Goal: Task Accomplishment & Management: Use online tool/utility

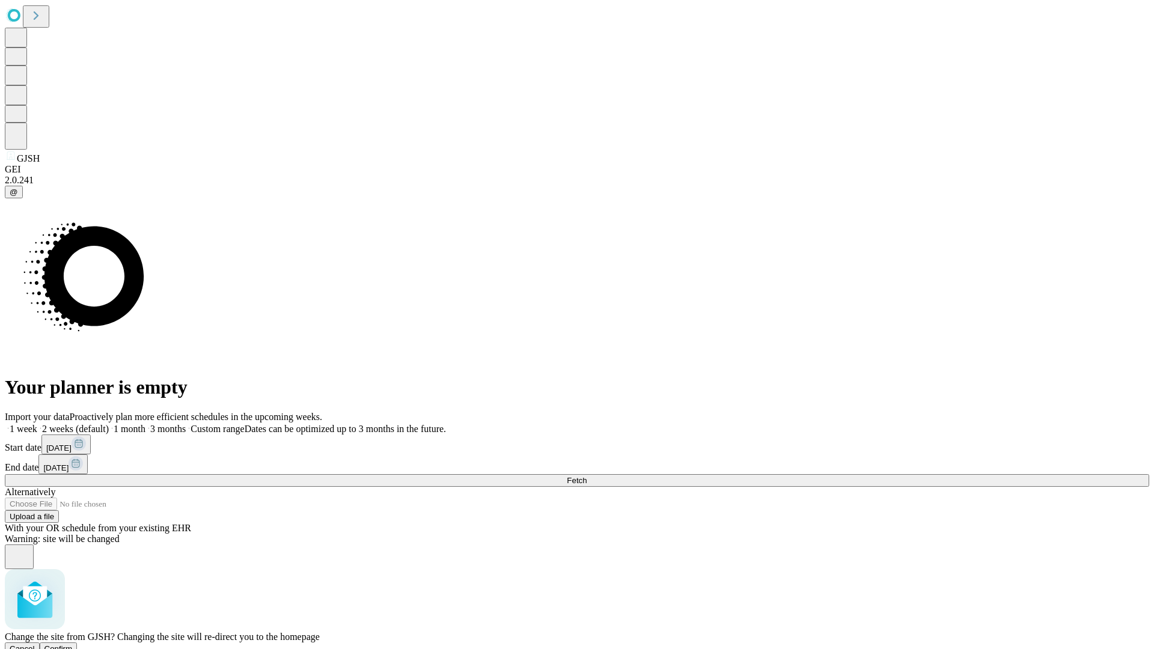
click at [73, 644] on span "Confirm" at bounding box center [58, 648] width 28 height 9
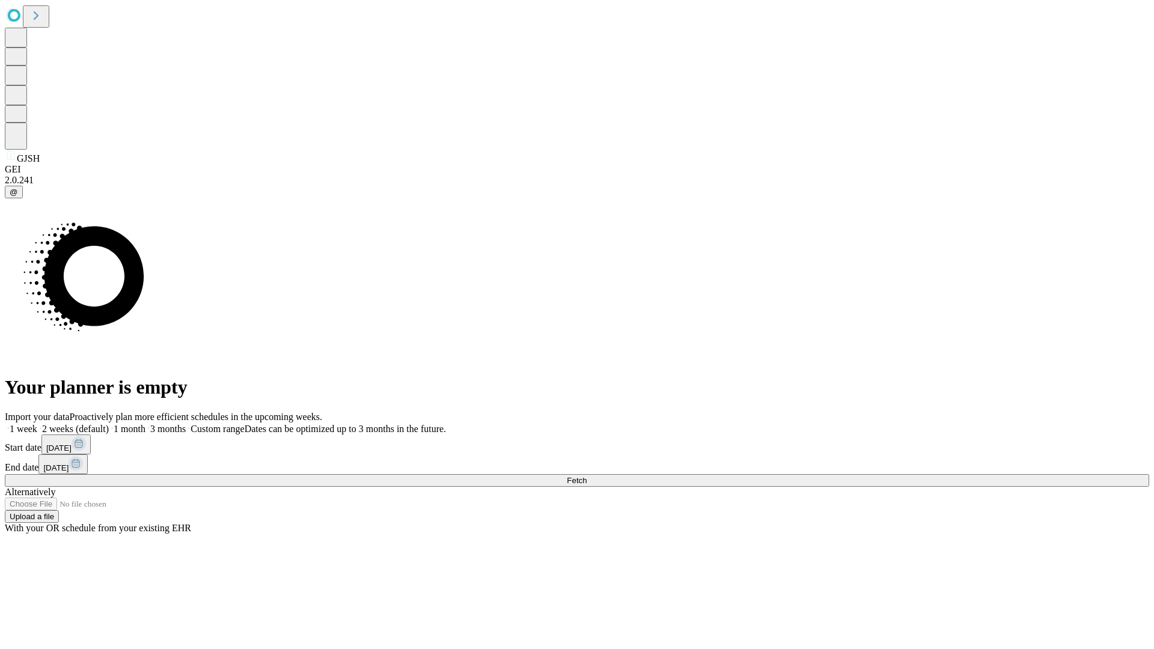
click at [109, 424] on label "2 weeks (default)" at bounding box center [73, 429] width 72 height 10
click at [587, 476] on span "Fetch" at bounding box center [577, 480] width 20 height 9
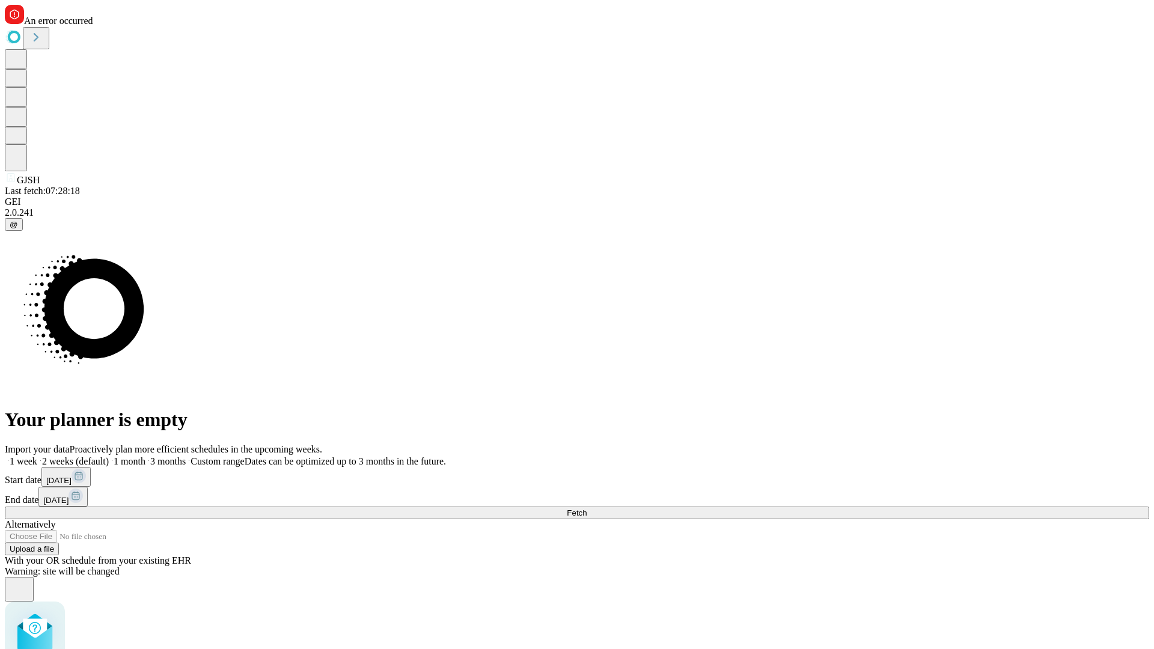
click at [109, 456] on label "2 weeks (default)" at bounding box center [73, 461] width 72 height 10
click at [587, 508] on span "Fetch" at bounding box center [577, 512] width 20 height 9
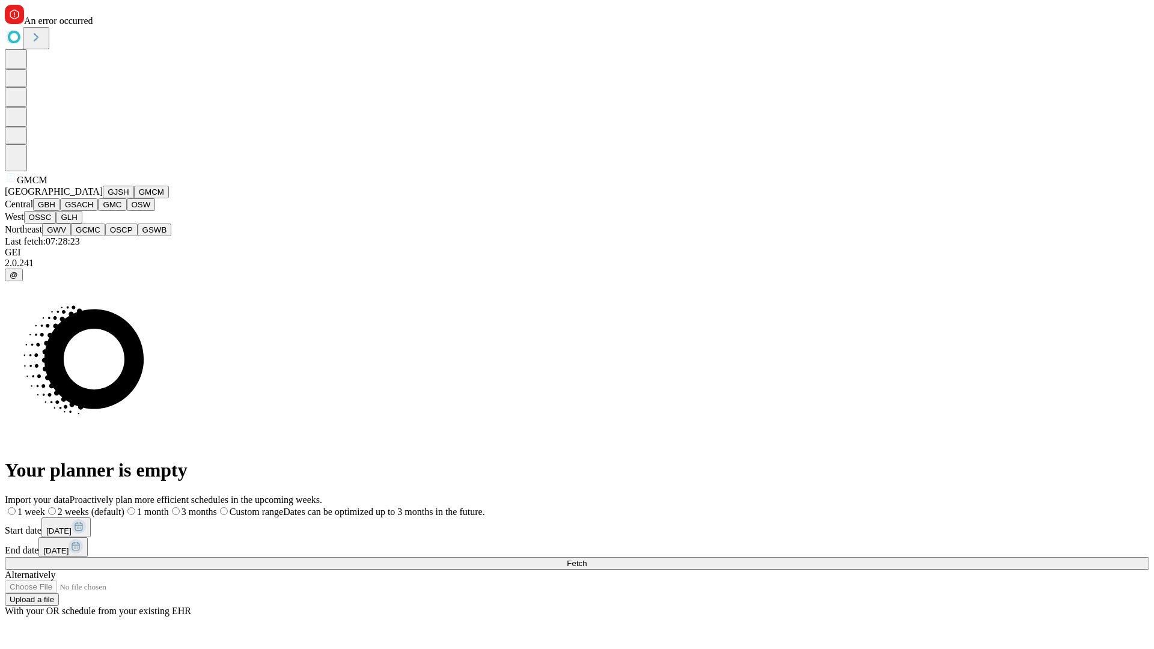
click at [60, 211] on button "GBH" at bounding box center [46, 204] width 27 height 13
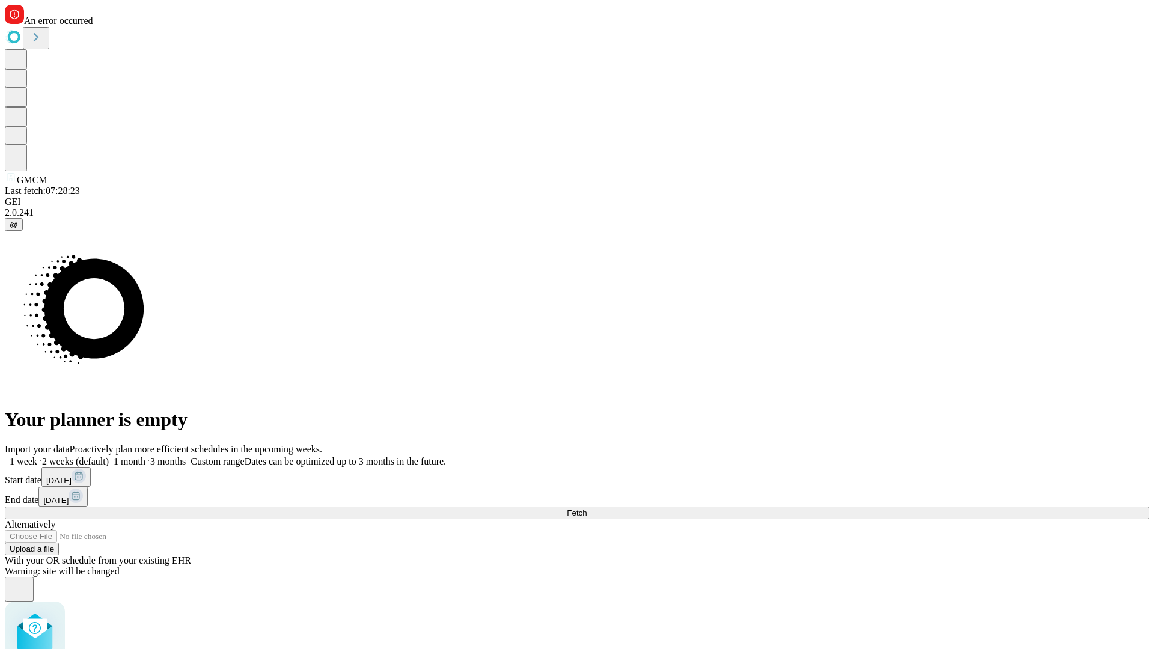
click at [109, 456] on label "2 weeks (default)" at bounding box center [73, 461] width 72 height 10
click at [587, 508] on span "Fetch" at bounding box center [577, 512] width 20 height 9
click at [109, 456] on label "2 weeks (default)" at bounding box center [73, 461] width 72 height 10
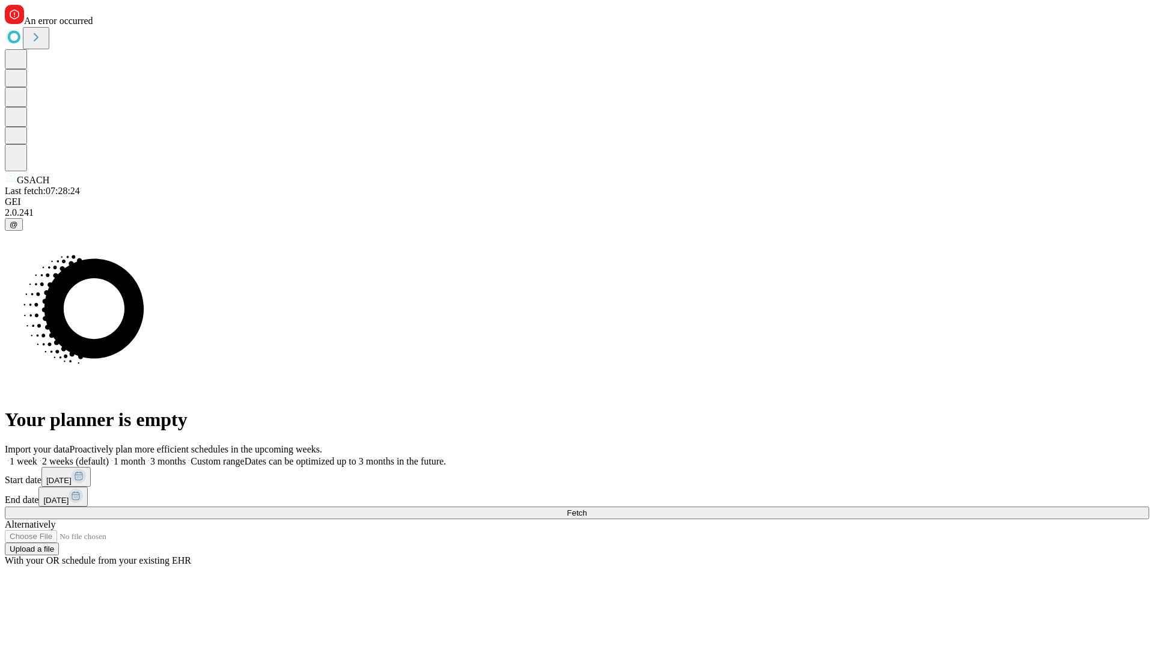
click at [587, 508] on span "Fetch" at bounding box center [577, 512] width 20 height 9
click at [109, 456] on label "2 weeks (default)" at bounding box center [73, 461] width 72 height 10
click at [587, 508] on span "Fetch" at bounding box center [577, 512] width 20 height 9
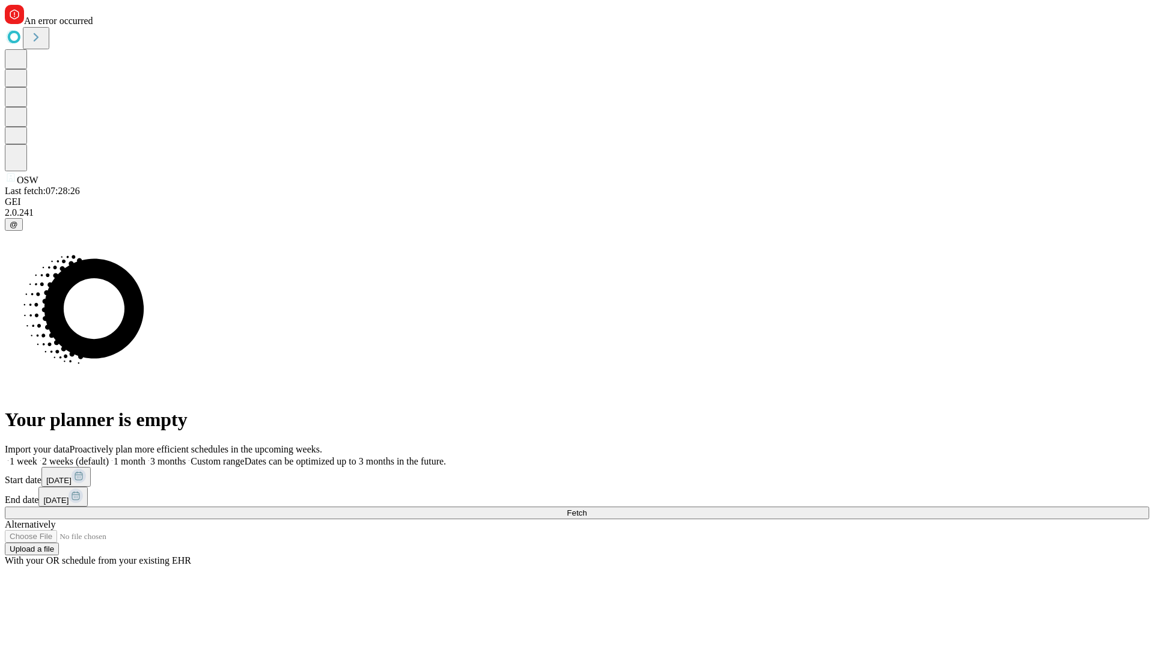
click at [109, 456] on label "2 weeks (default)" at bounding box center [73, 461] width 72 height 10
click at [587, 508] on span "Fetch" at bounding box center [577, 512] width 20 height 9
click at [109, 456] on label "2 weeks (default)" at bounding box center [73, 461] width 72 height 10
click at [587, 508] on span "Fetch" at bounding box center [577, 512] width 20 height 9
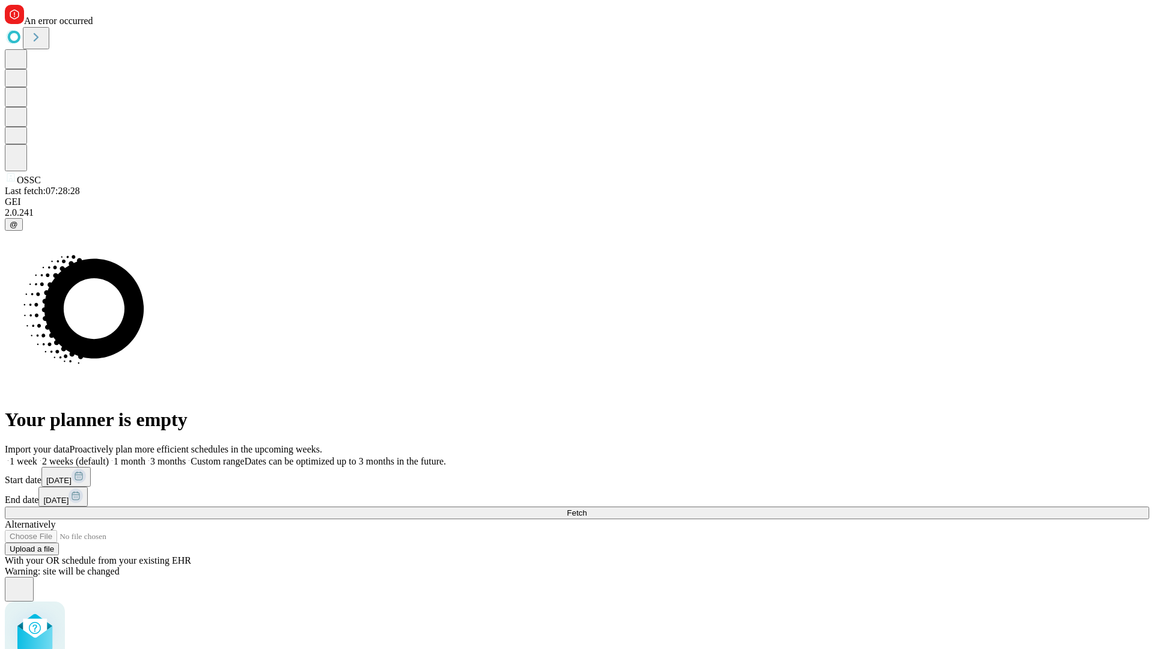
click at [109, 456] on label "2 weeks (default)" at bounding box center [73, 461] width 72 height 10
click at [587, 508] on span "Fetch" at bounding box center [577, 512] width 20 height 9
click at [109, 456] on label "2 weeks (default)" at bounding box center [73, 461] width 72 height 10
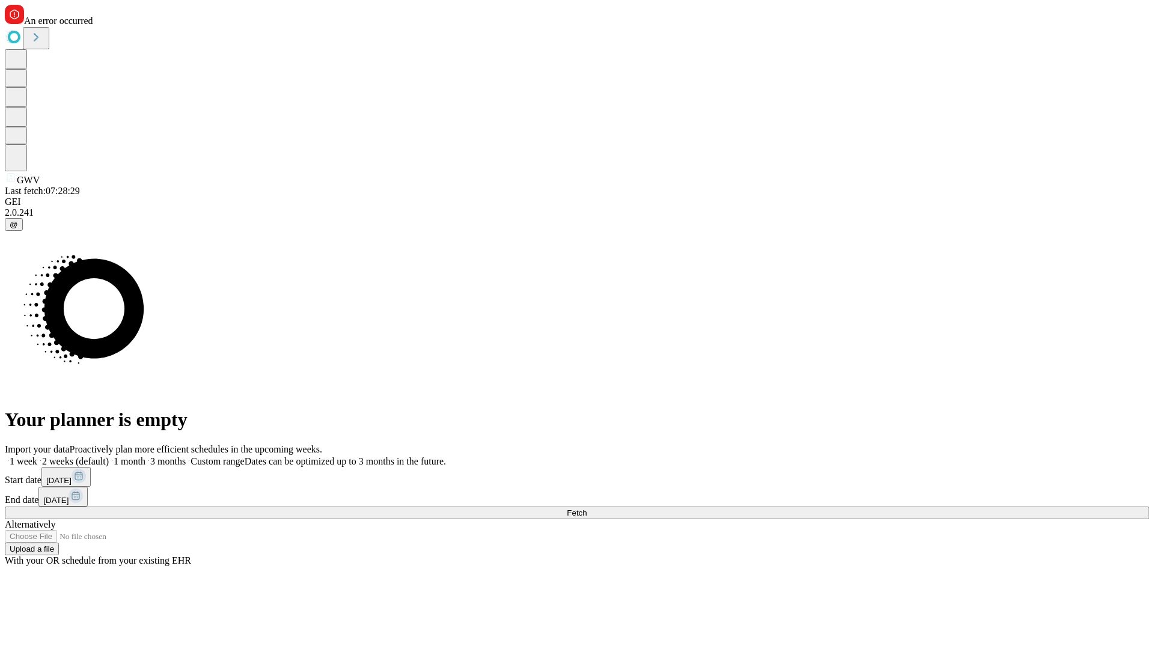
click at [587, 508] on span "Fetch" at bounding box center [577, 512] width 20 height 9
click at [109, 456] on label "2 weeks (default)" at bounding box center [73, 461] width 72 height 10
click at [587, 508] on span "Fetch" at bounding box center [577, 512] width 20 height 9
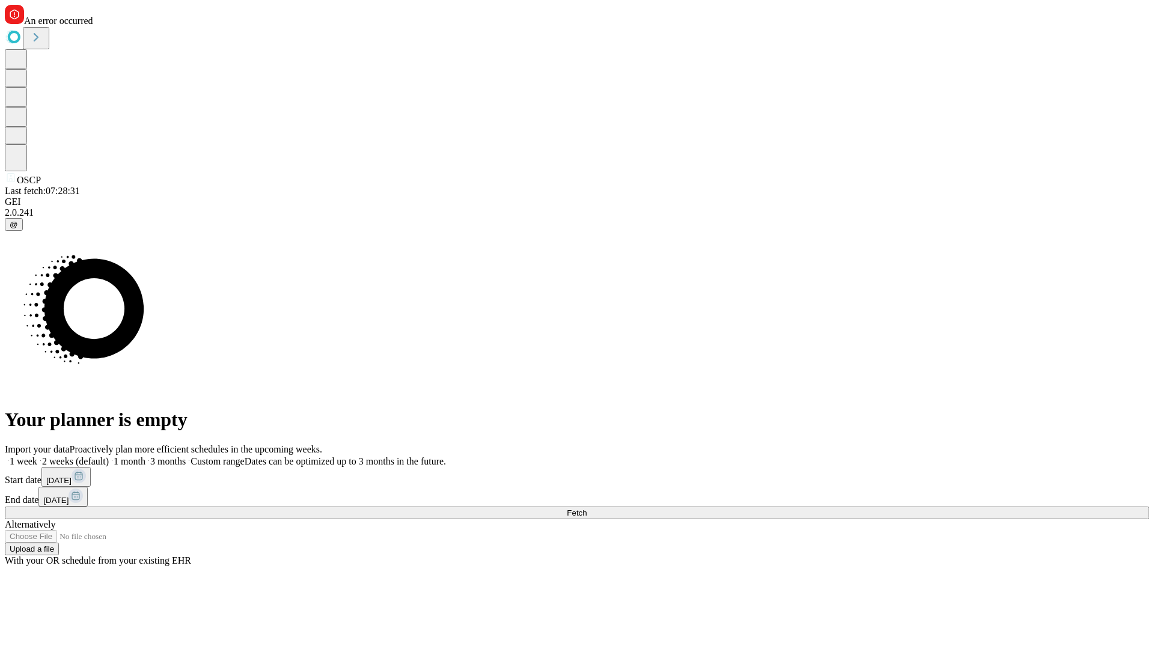
click at [109, 456] on label "2 weeks (default)" at bounding box center [73, 461] width 72 height 10
click at [587, 508] on span "Fetch" at bounding box center [577, 512] width 20 height 9
click at [109, 456] on label "2 weeks (default)" at bounding box center [73, 461] width 72 height 10
click at [587, 508] on span "Fetch" at bounding box center [577, 512] width 20 height 9
